Goal: Obtain resource: Obtain resource

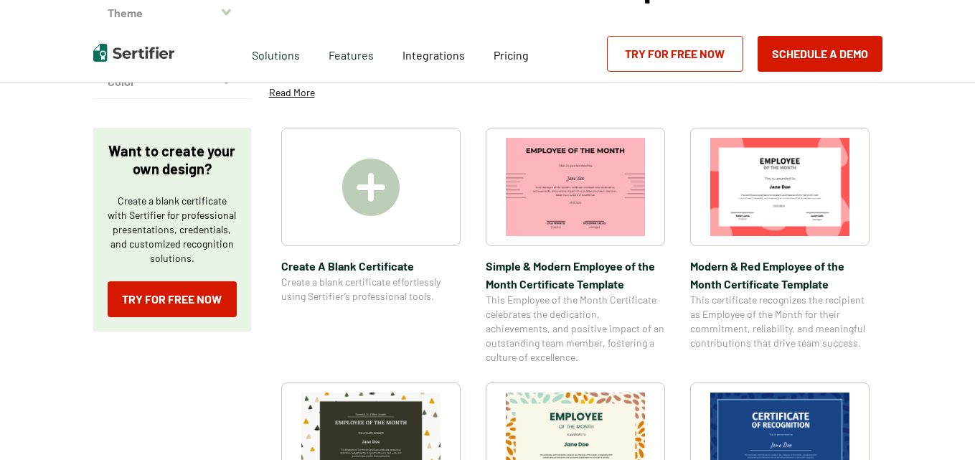
scroll to position [215, 0]
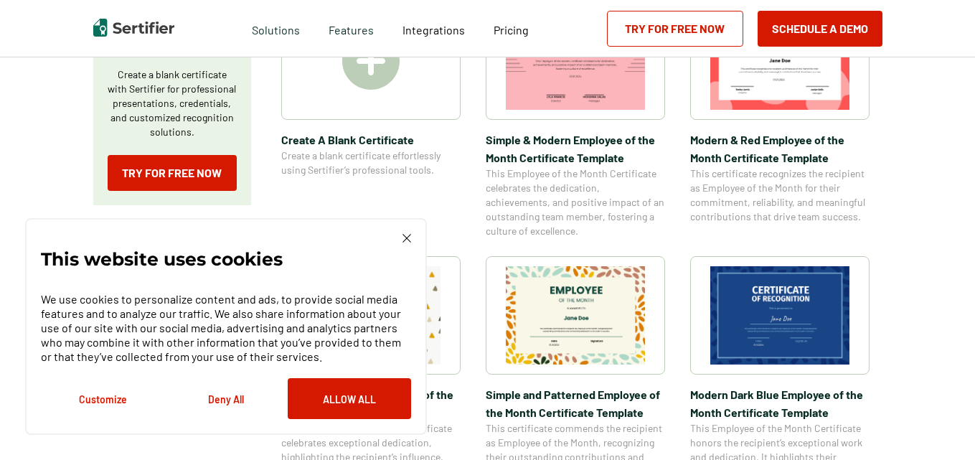
scroll to position [430, 0]
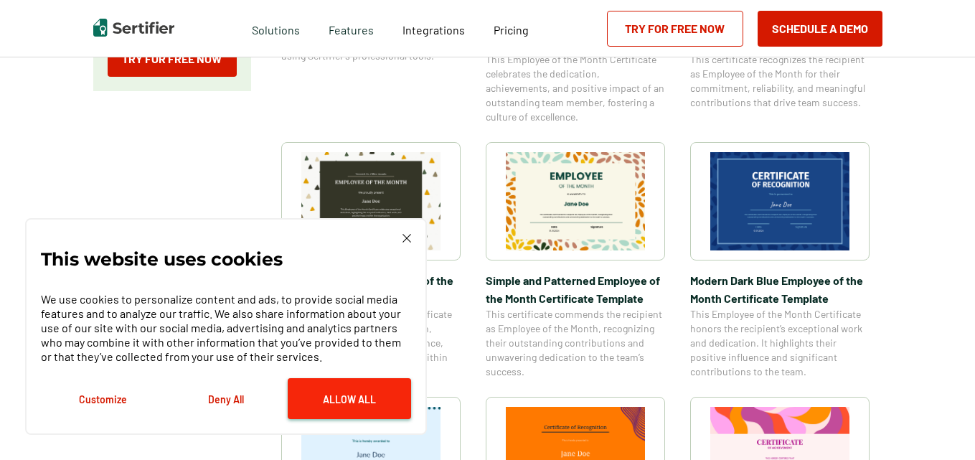
click at [329, 404] on button "Allow All" at bounding box center [349, 398] width 123 height 41
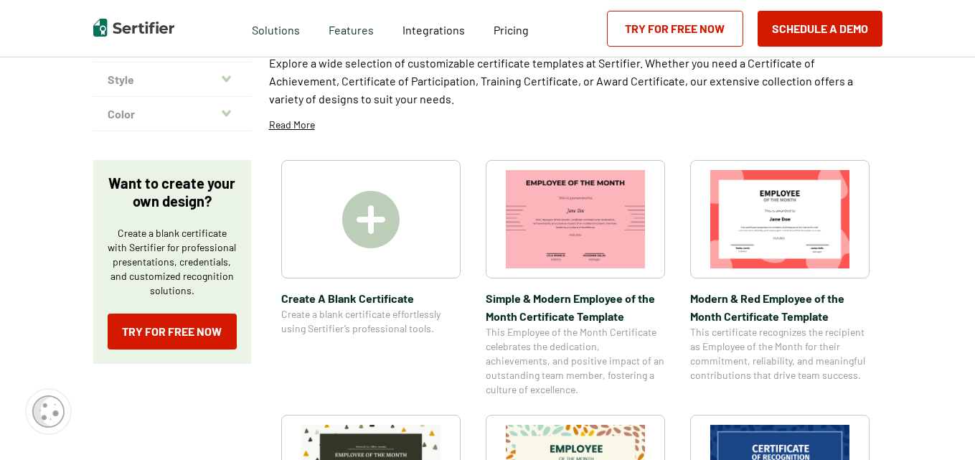
scroll to position [72, 0]
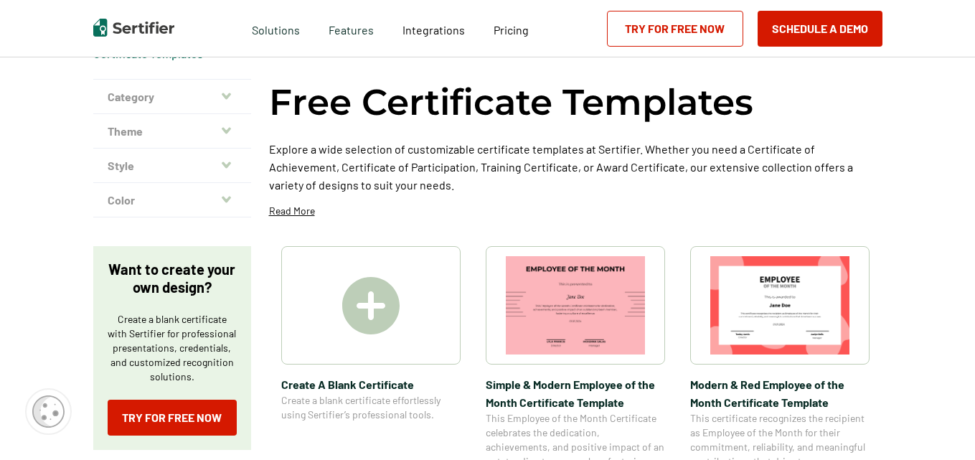
click at [567, 310] on img at bounding box center [575, 305] width 139 height 98
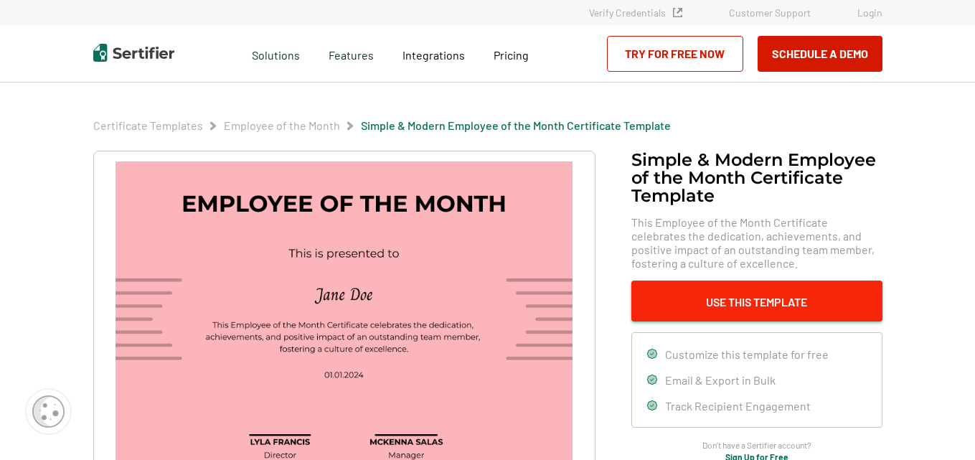
click at [687, 305] on button "Use This Template" at bounding box center [756, 300] width 251 height 41
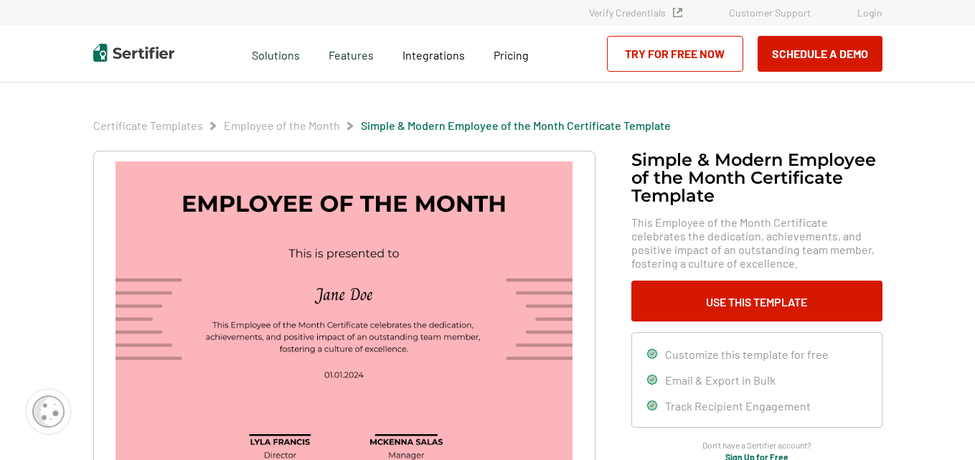
scroll to position [72, 0]
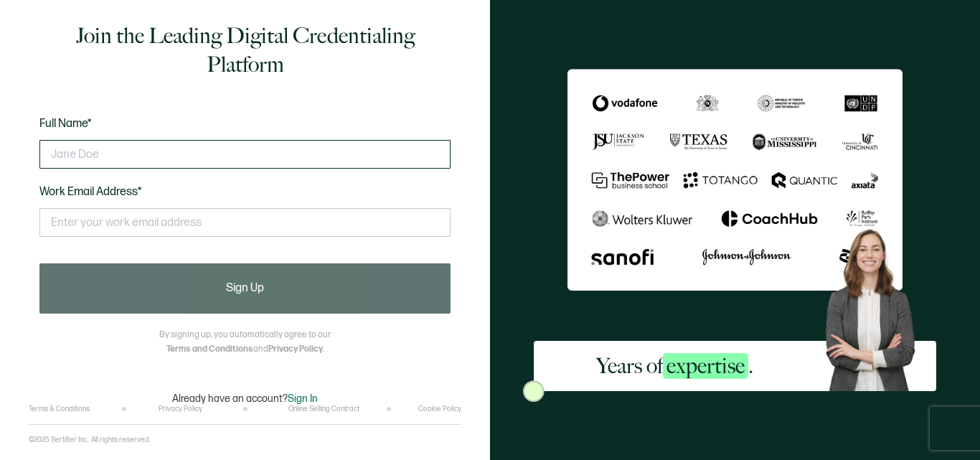
click at [130, 157] on input "text" at bounding box center [244, 154] width 411 height 29
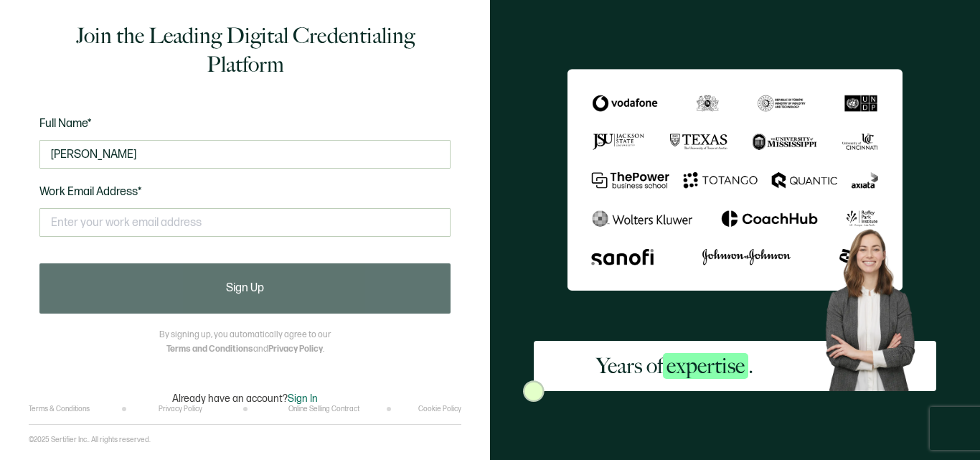
type input "ethan p"
